Goal: Task Accomplishment & Management: Use online tool/utility

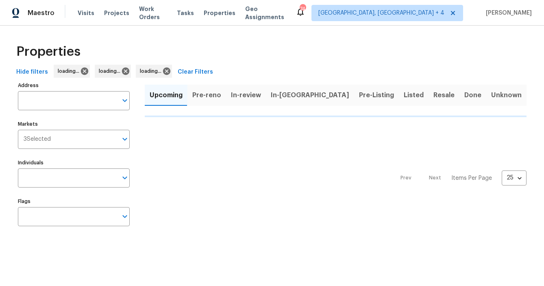
click at [189, 39] on div "Properties" at bounding box center [272, 52] width 518 height 26
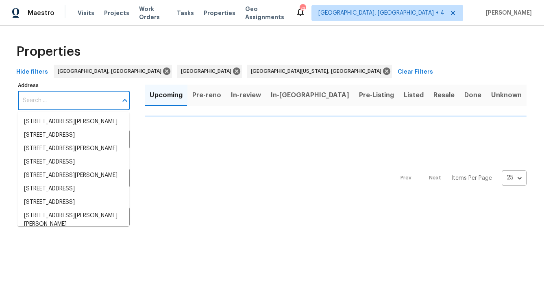
click at [43, 106] on input "Address" at bounding box center [68, 100] width 100 height 19
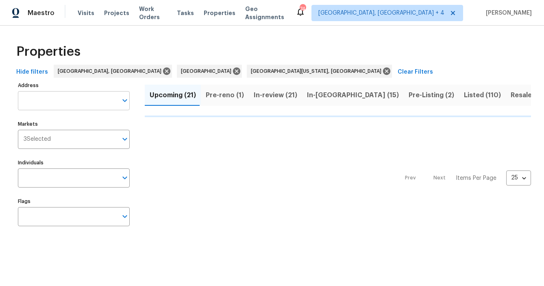
click at [95, 98] on input "Address" at bounding box center [68, 100] width 100 height 19
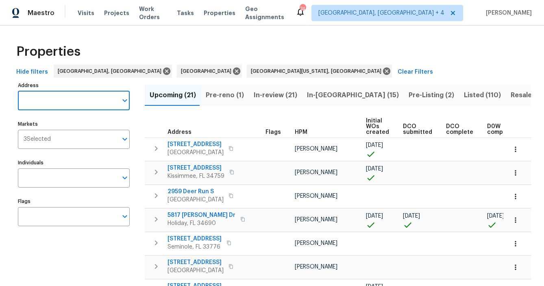
paste input "11440 64th St E, Parrish, FL 34219"
type input "11440 64th St E, Parrish, FL 34219"
click at [63, 116] on li "11440 64th St E Parrish FL 34219" at bounding box center [73, 121] width 112 height 13
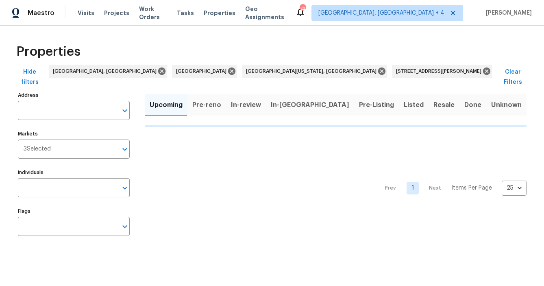
type input "11440 64th St E Parrish FL 34219"
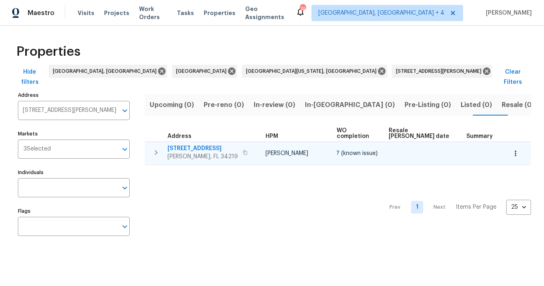
click at [177, 144] on span "11440 64th St E" at bounding box center [202, 148] width 70 height 8
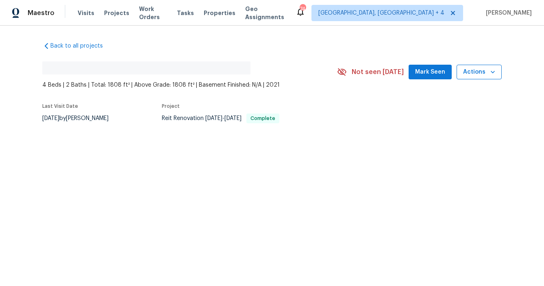
click at [492, 67] on span "Actions" at bounding box center [479, 72] width 32 height 10
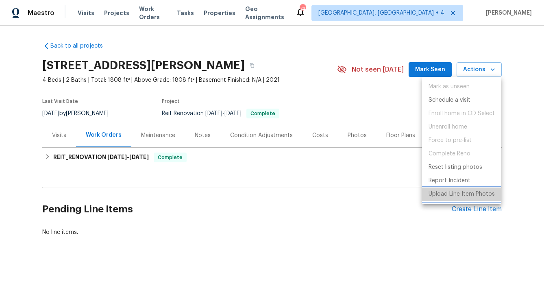
click at [467, 191] on p "Upload Line Item Photos" at bounding box center [461, 194] width 66 height 9
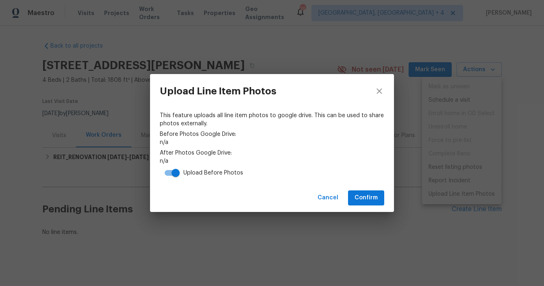
click at [175, 177] on input "checkbox" at bounding box center [175, 172] width 46 height 15
checkbox input "false"
click at [366, 203] on button "Confirm" at bounding box center [366, 197] width 36 height 15
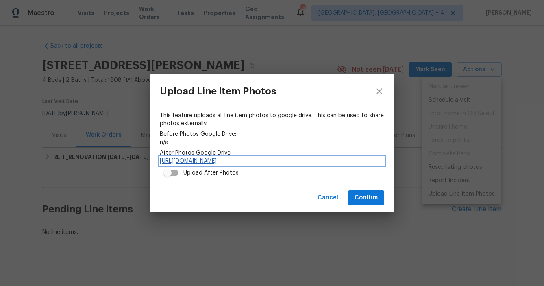
click at [285, 161] on link "https://drive.google.com/drive/folders/1YYP8PIvX8OlDtYwRzNDurW9F2Pg0jedy" at bounding box center [272, 161] width 224 height 8
